Goal: Information Seeking & Learning: Learn about a topic

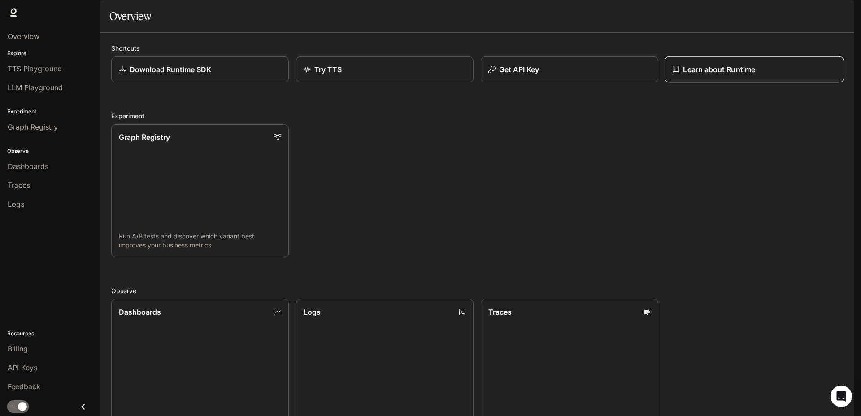
click at [730, 75] on p "Learn about Runtime" at bounding box center [719, 69] width 72 height 11
